Goal: Transaction & Acquisition: Purchase product/service

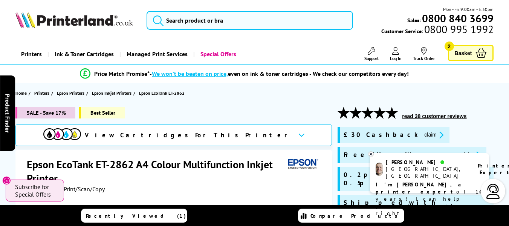
click at [475, 52] on link "Basket 2" at bounding box center [471, 53] width 46 height 16
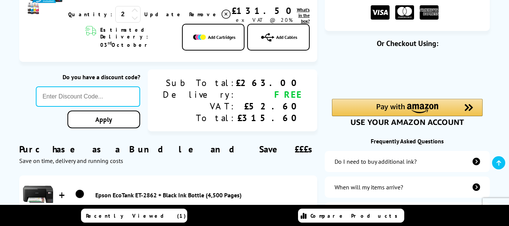
click at [401, 119] on img "Use your Amazon account" at bounding box center [407, 122] width 151 height 7
